Goal: Task Accomplishment & Management: Manage account settings

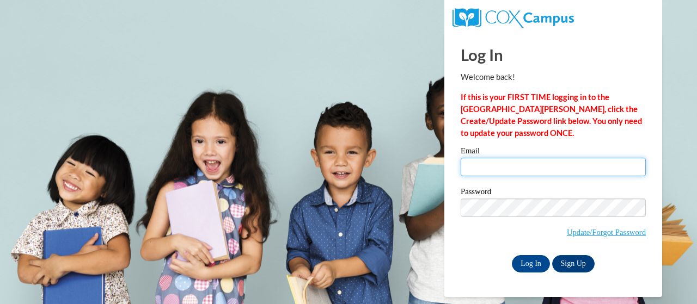
click at [497, 168] on input "Email" at bounding box center [552, 167] width 185 height 19
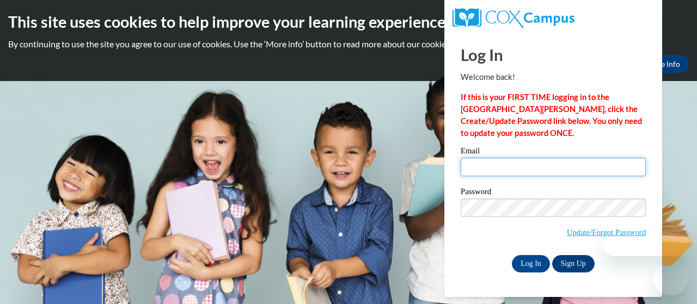
type input "holt.uvonda.l@muscogee.k12.ga.us"
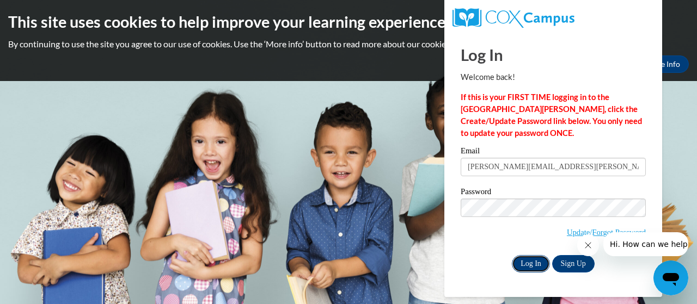
click at [532, 267] on input "Log In" at bounding box center [531, 263] width 38 height 17
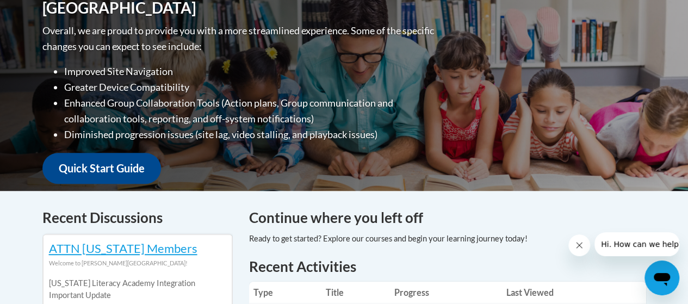
scroll to position [109, 0]
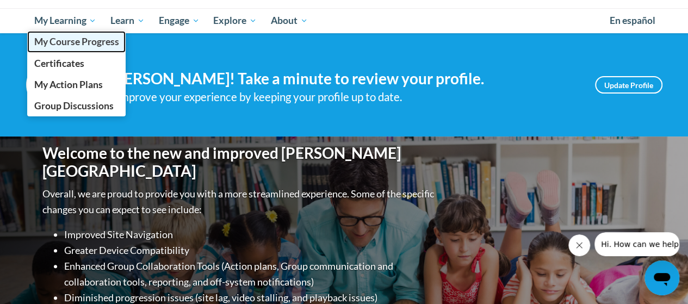
click at [86, 43] on span "My Course Progress" at bounding box center [76, 41] width 85 height 11
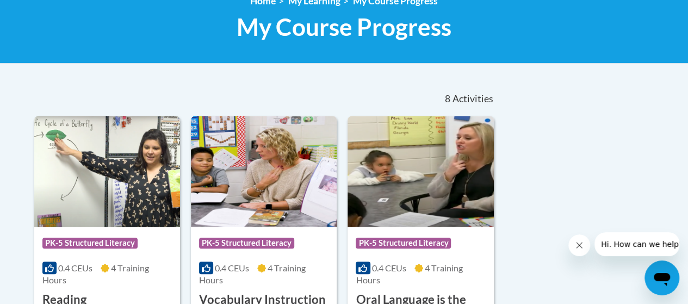
scroll to position [272, 0]
